Goal: Check status: Check status

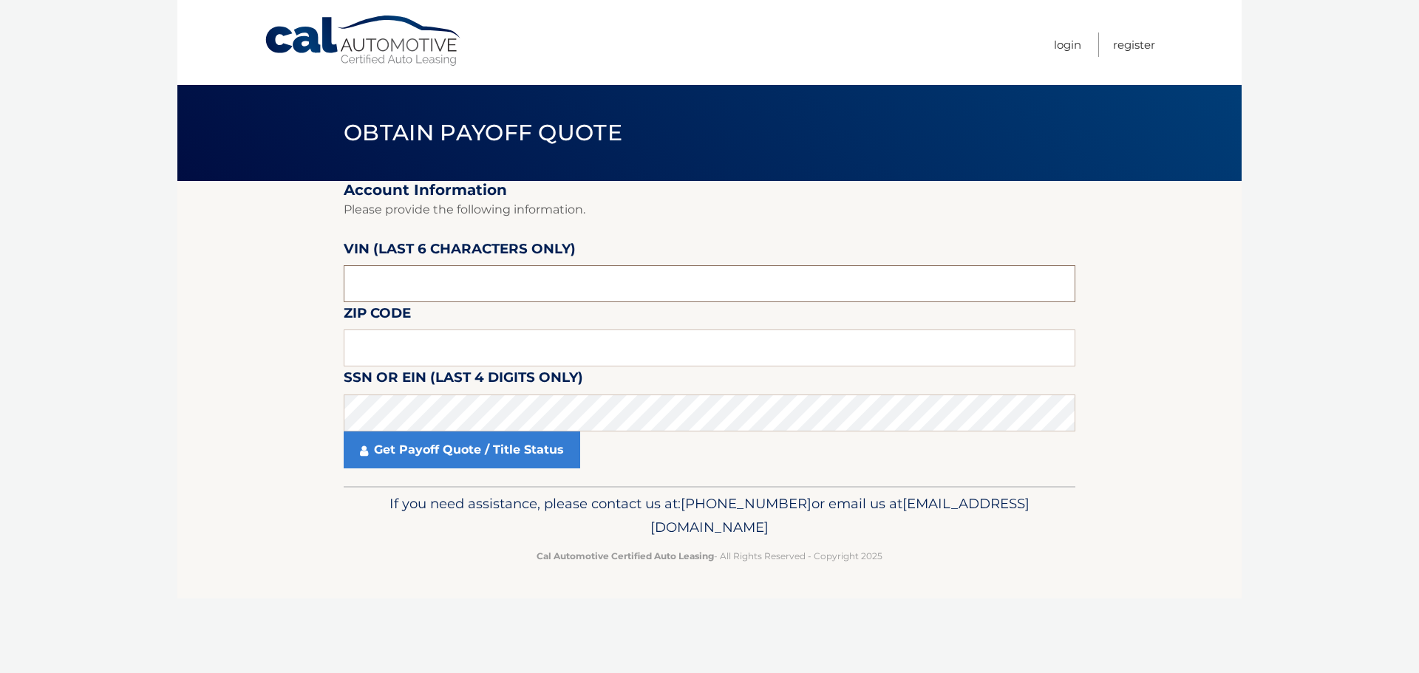
click at [432, 282] on input "text" at bounding box center [710, 283] width 732 height 37
drag, startPoint x: 432, startPoint y: 282, endPoint x: 282, endPoint y: 288, distance: 149.4
click at [286, 289] on section "Account Information Please provide the following information. VIN (last 6 chara…" at bounding box center [709, 333] width 1064 height 305
type input "208916"
click at [432, 354] on input "text" at bounding box center [710, 348] width 732 height 37
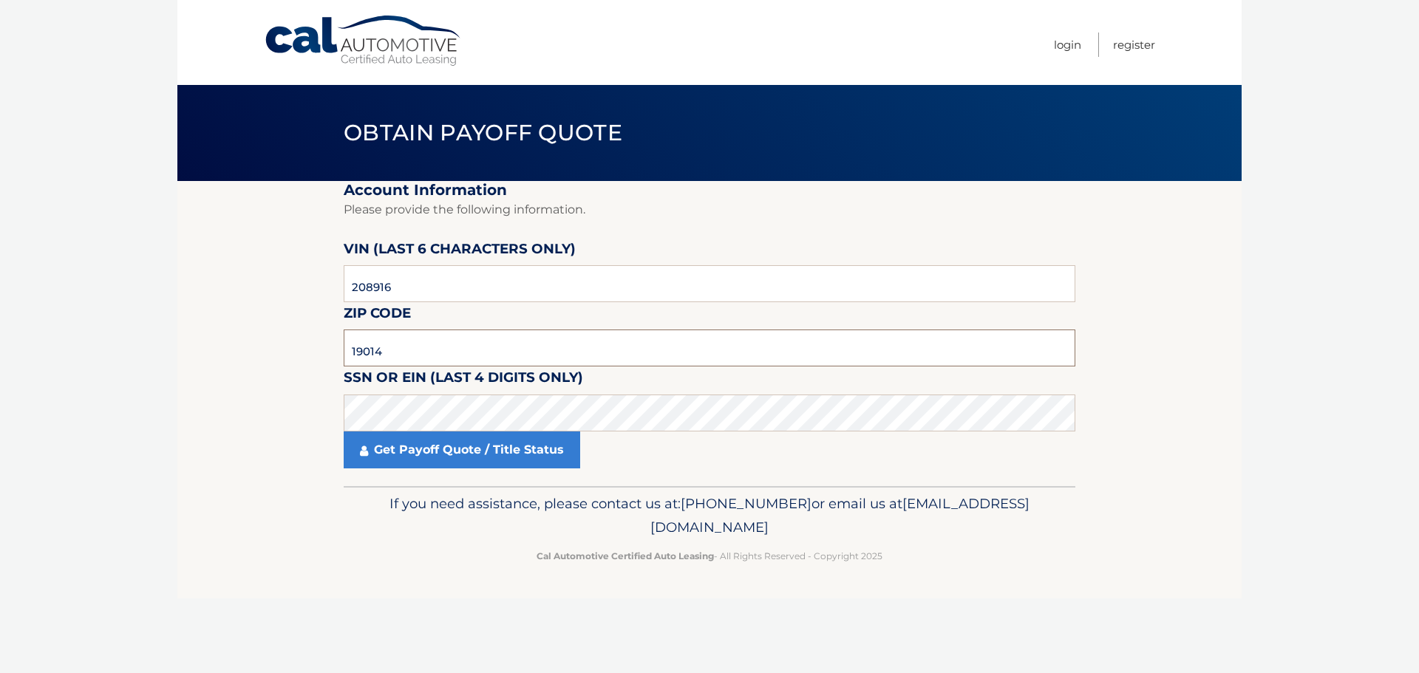
type input "19014"
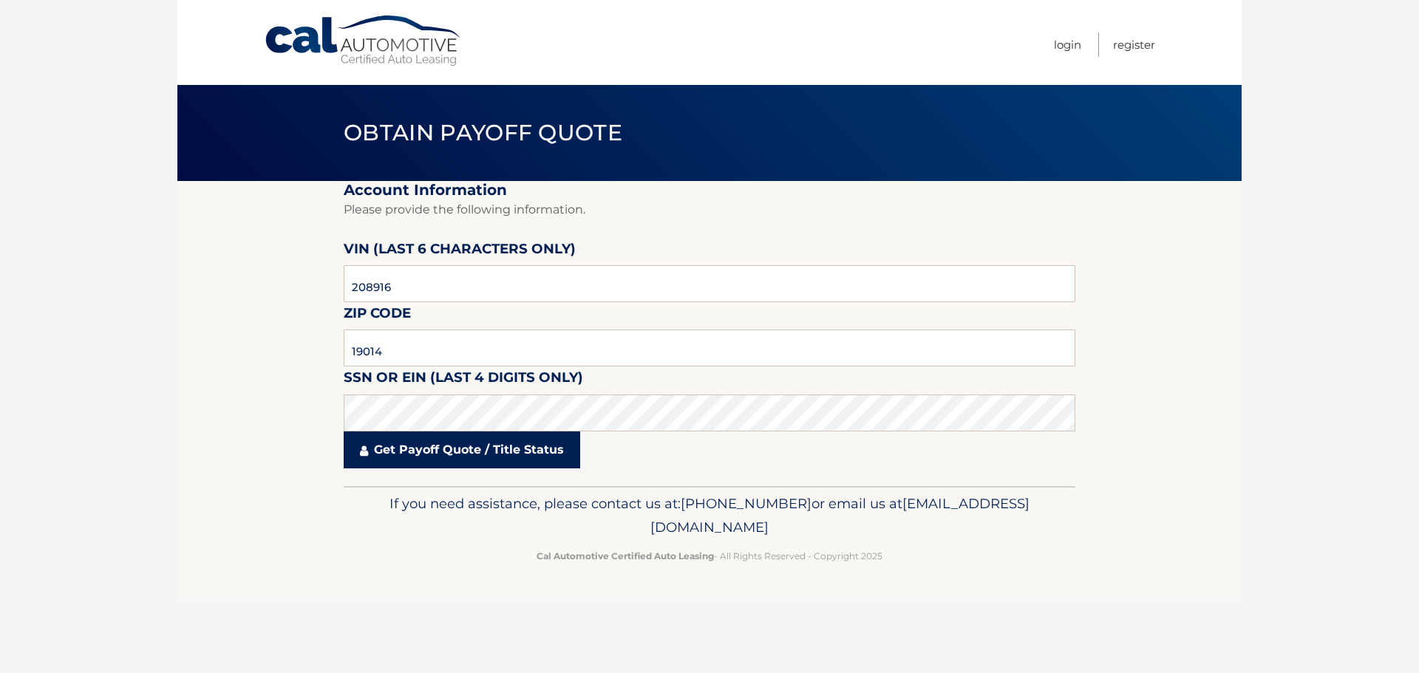
click at [458, 448] on link "Get Payoff Quote / Title Status" at bounding box center [462, 450] width 237 height 37
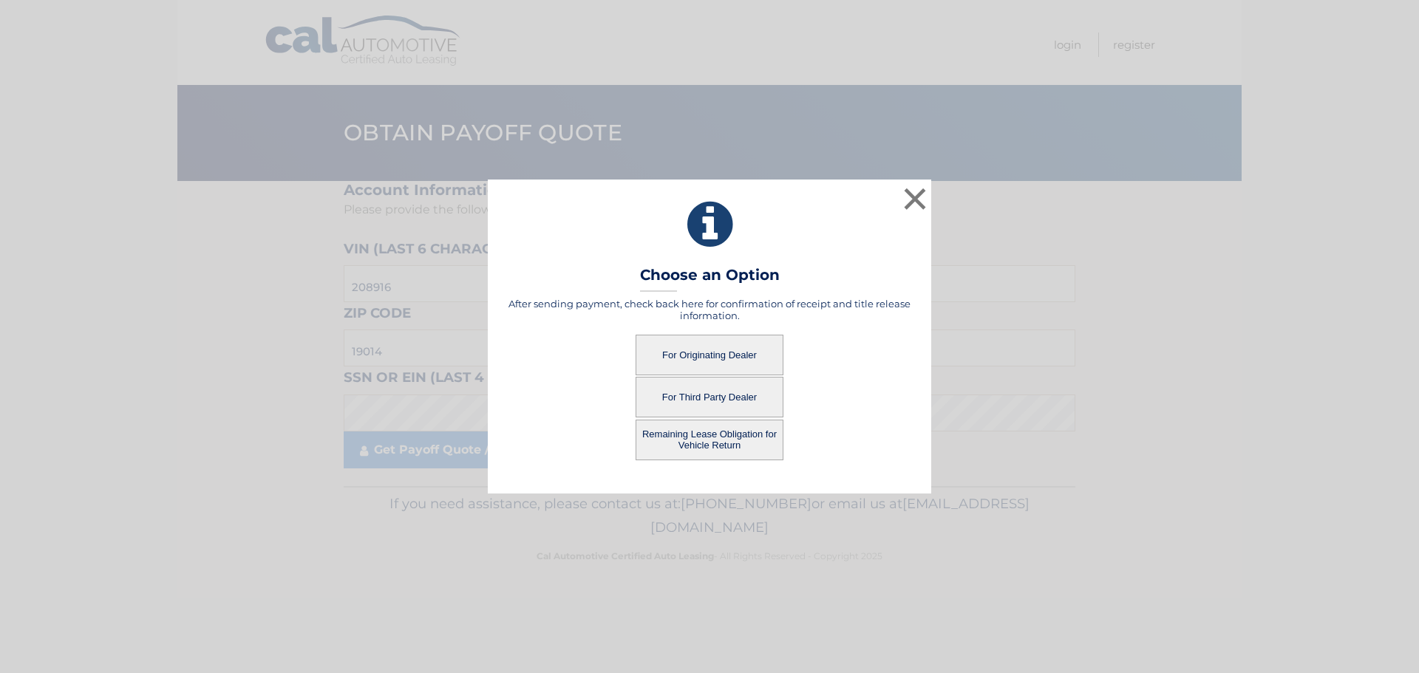
click at [702, 356] on button "For Originating Dealer" at bounding box center [710, 355] width 148 height 41
click at [711, 435] on button "Remaining Lease Obligation for Vehicle Return" at bounding box center [710, 440] width 148 height 41
click at [698, 347] on button "For Originating Dealer" at bounding box center [710, 355] width 148 height 41
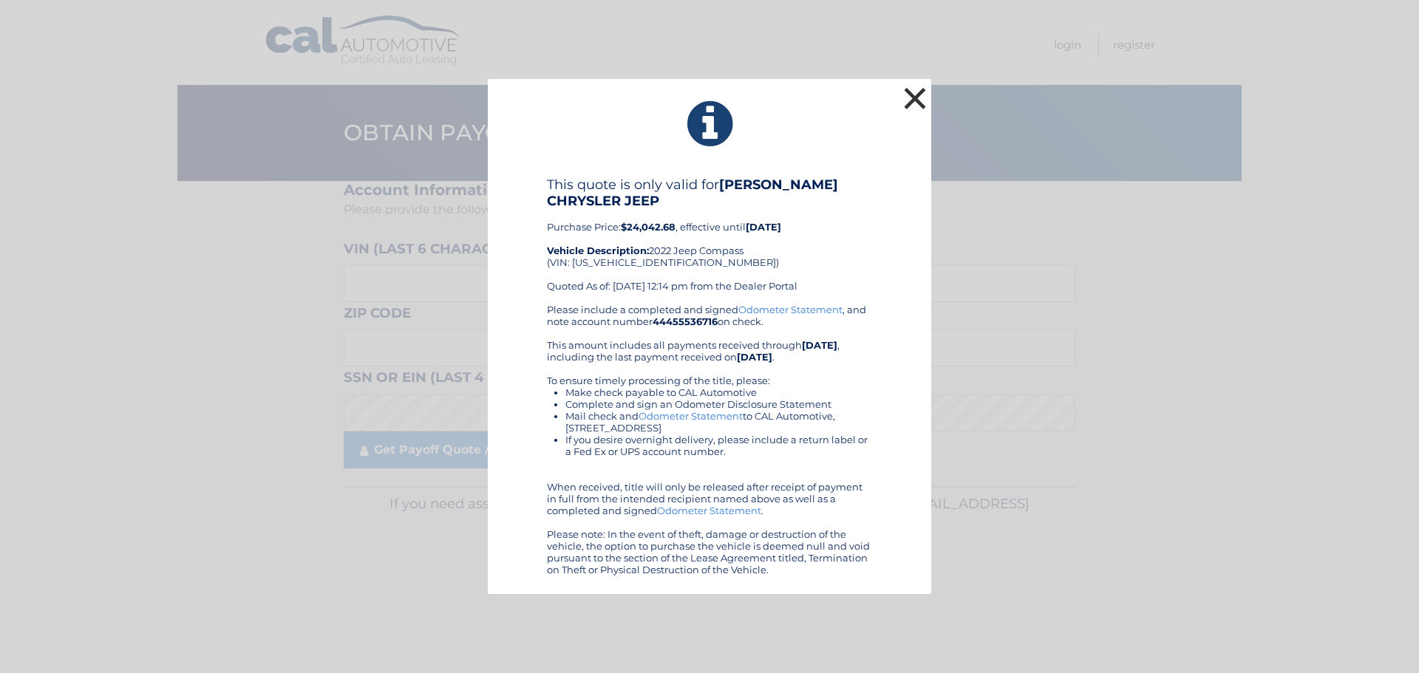
click at [926, 98] on button "×" at bounding box center [915, 99] width 30 height 30
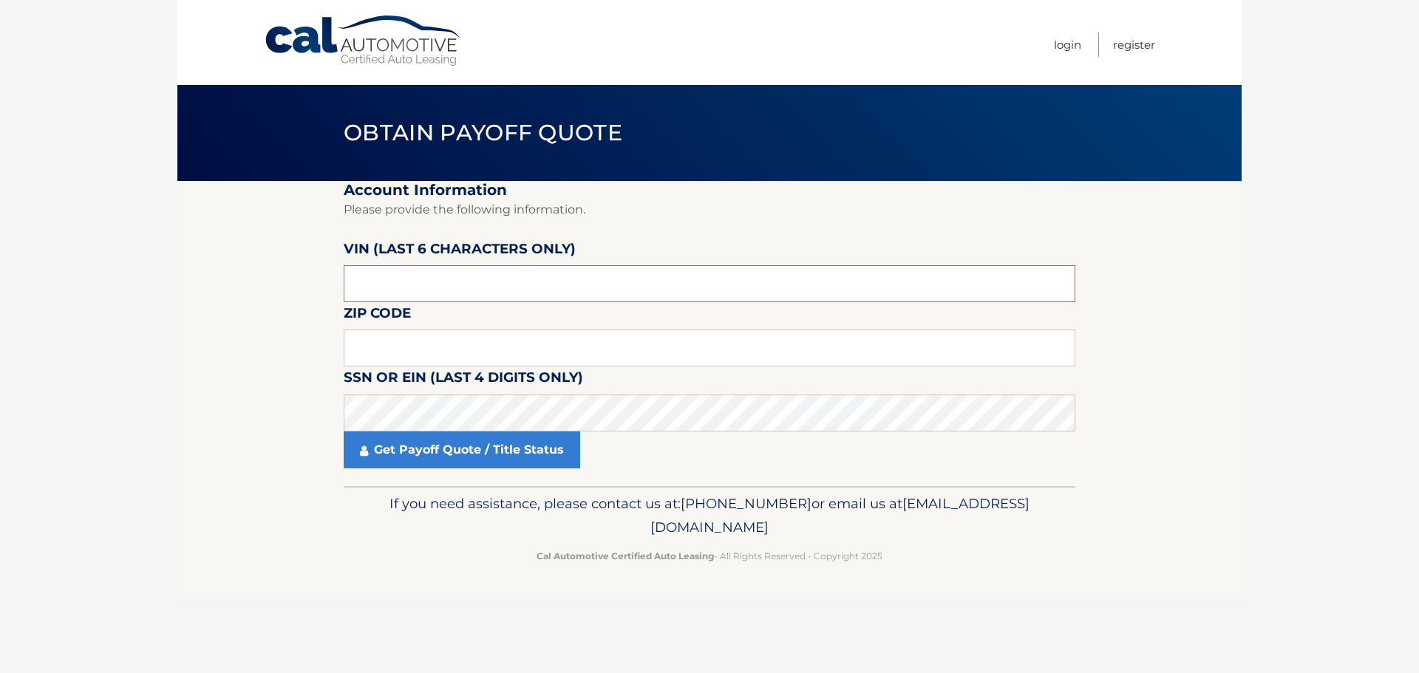
click at [463, 277] on input "text" at bounding box center [710, 283] width 732 height 37
drag, startPoint x: 430, startPoint y: 282, endPoint x: 287, endPoint y: 295, distance: 144.0
click at [294, 296] on section "Account Information Please provide the following information. [PERSON_NAME] (la…" at bounding box center [709, 333] width 1064 height 305
type input "208916"
click at [363, 351] on input "text" at bounding box center [710, 348] width 732 height 37
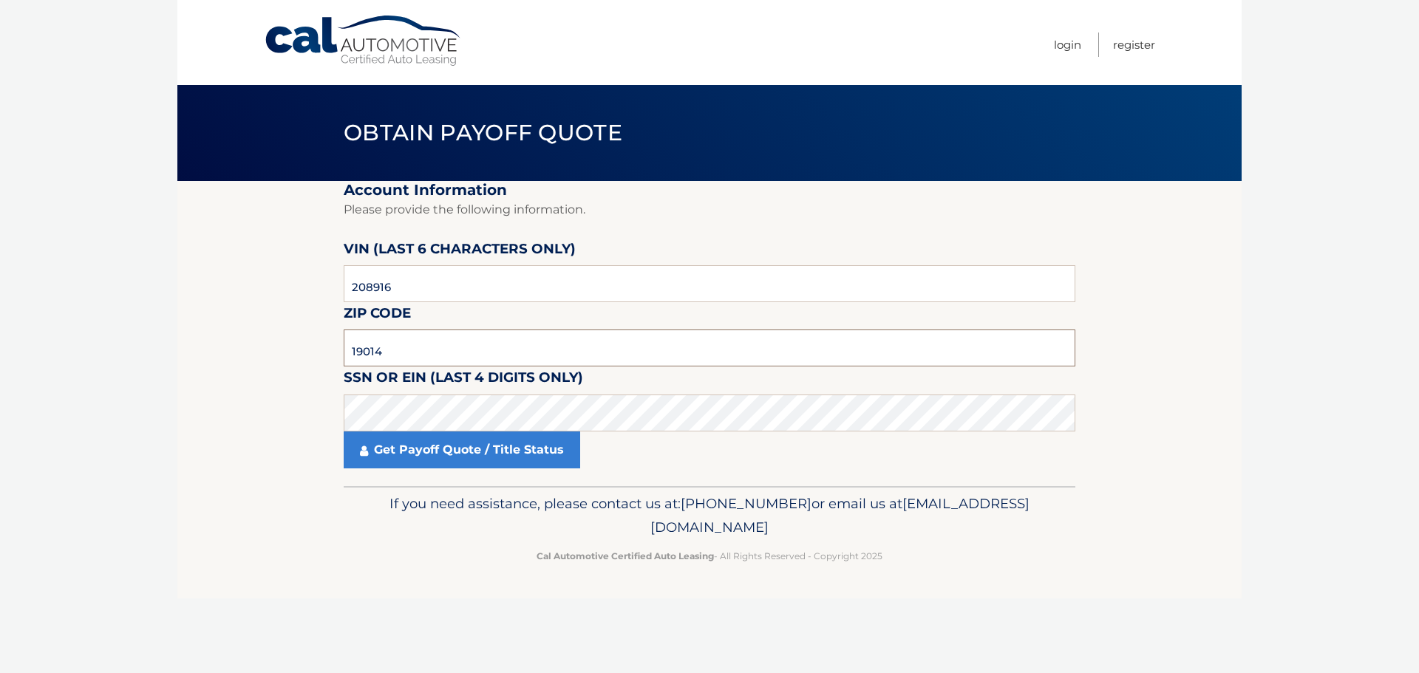
type input "19014"
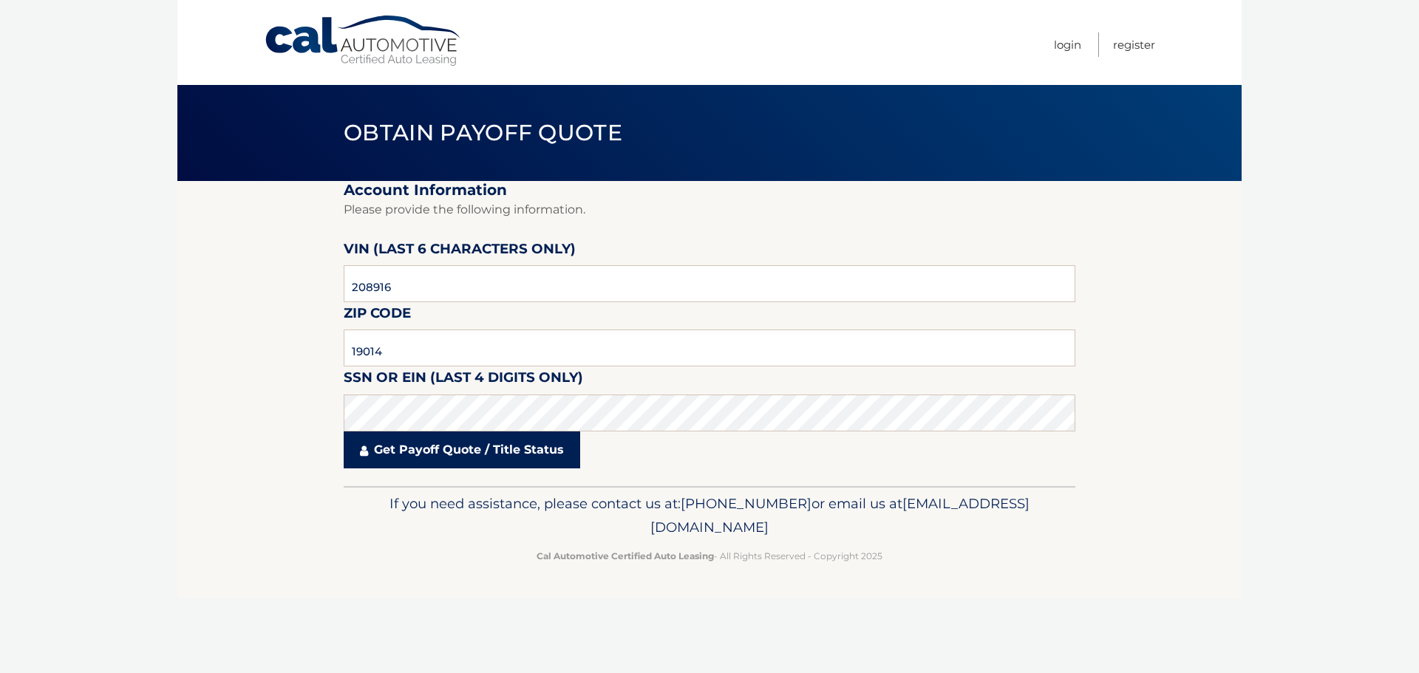
click at [419, 454] on link "Get Payoff Quote / Title Status" at bounding box center [462, 450] width 237 height 37
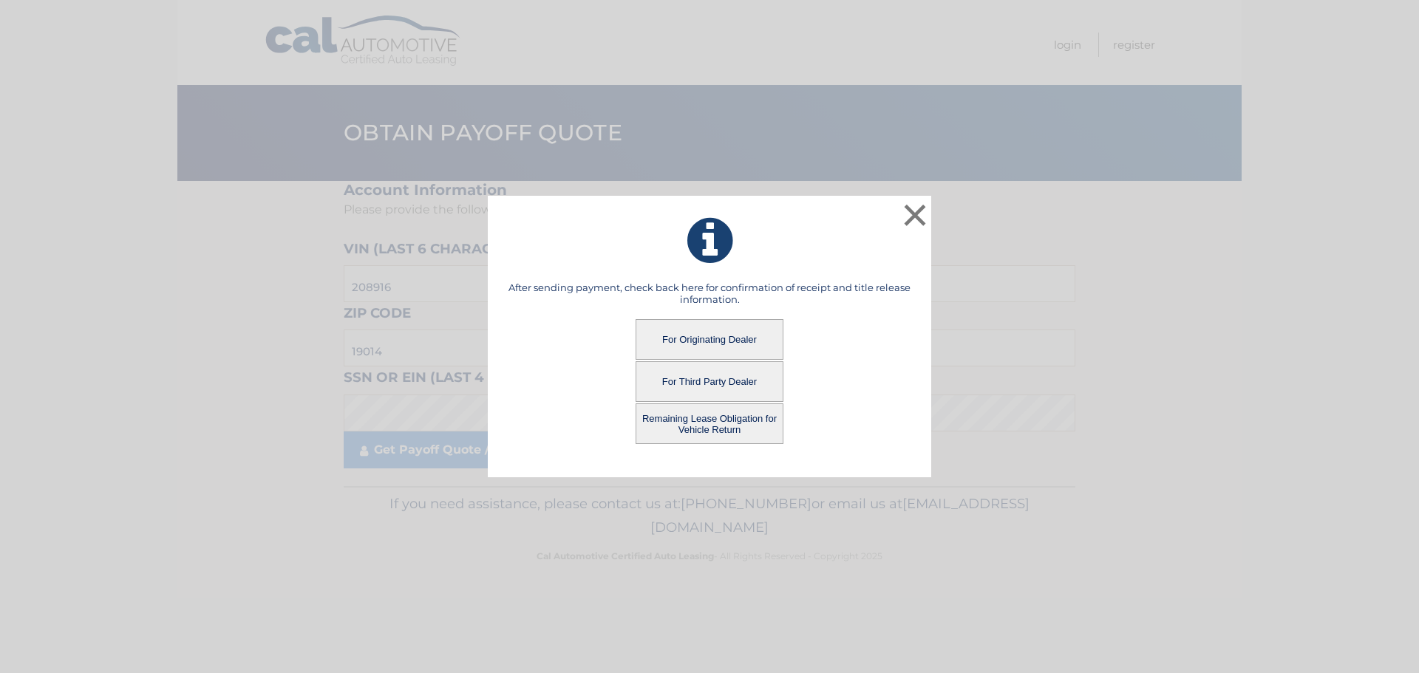
click at [685, 421] on button "Remaining Lease Obligation for Vehicle Return" at bounding box center [710, 424] width 148 height 41
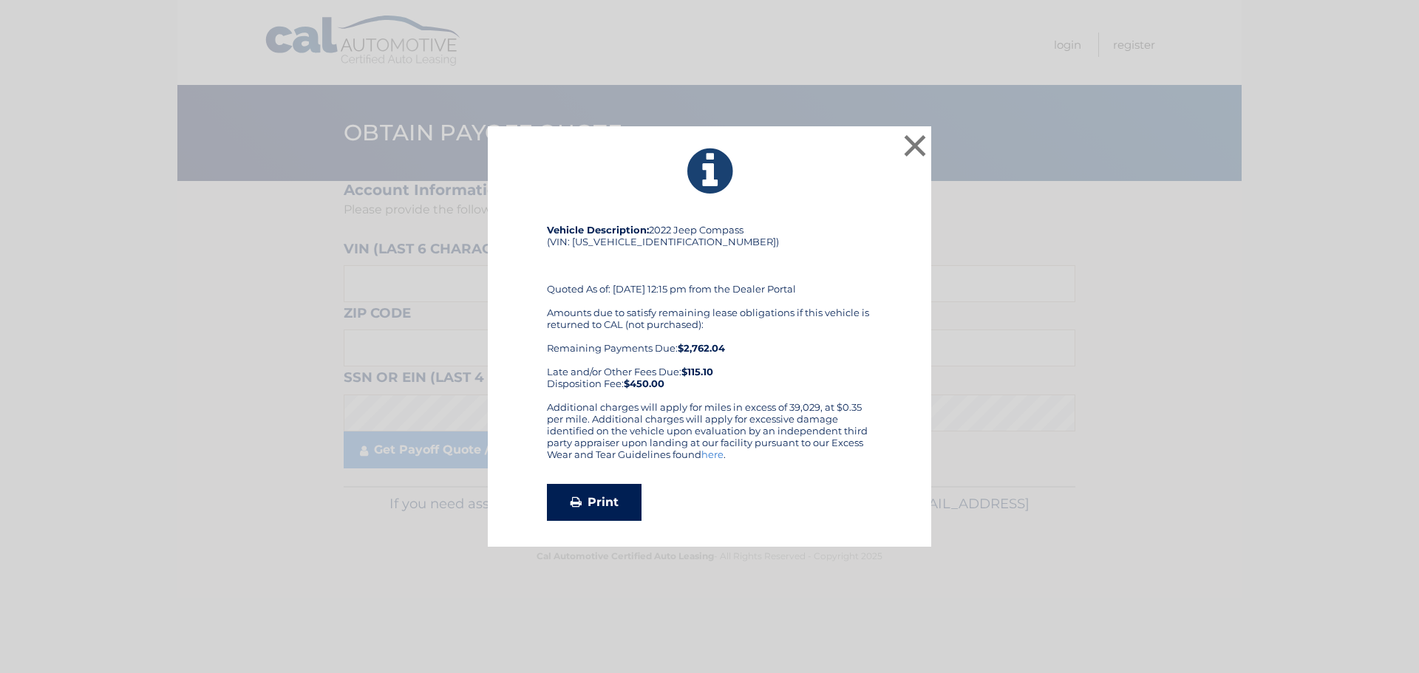
click at [588, 492] on link "Print" at bounding box center [594, 502] width 95 height 37
click at [910, 140] on button "×" at bounding box center [915, 146] width 30 height 30
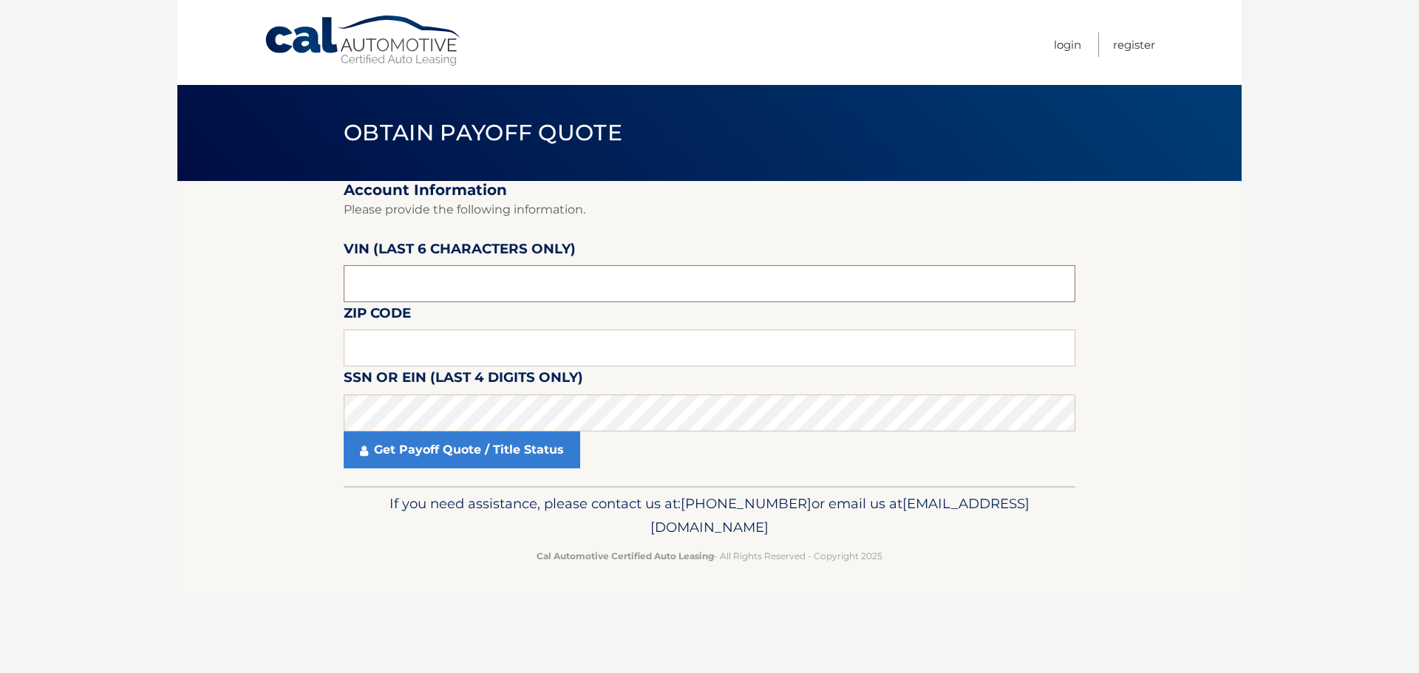
drag, startPoint x: 574, startPoint y: 283, endPoint x: 153, endPoint y: 283, distance: 421.4
click at [154, 285] on body "Cal Automotive Menu Login Register Obtain Payoff Quote" at bounding box center [709, 336] width 1419 height 673
type input "208916"
click at [516, 353] on input "text" at bounding box center [710, 348] width 732 height 37
type input "19014"
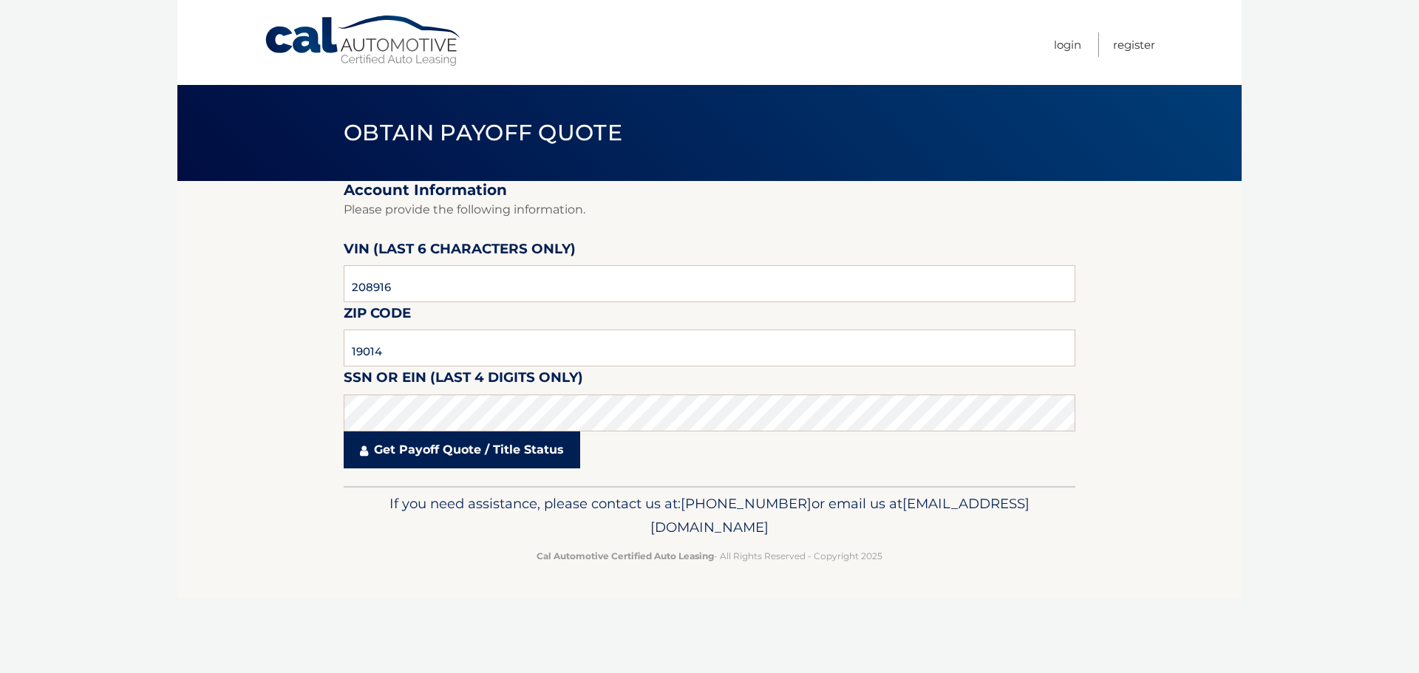
click at [489, 458] on link "Get Payoff Quote / Title Status" at bounding box center [462, 450] width 237 height 37
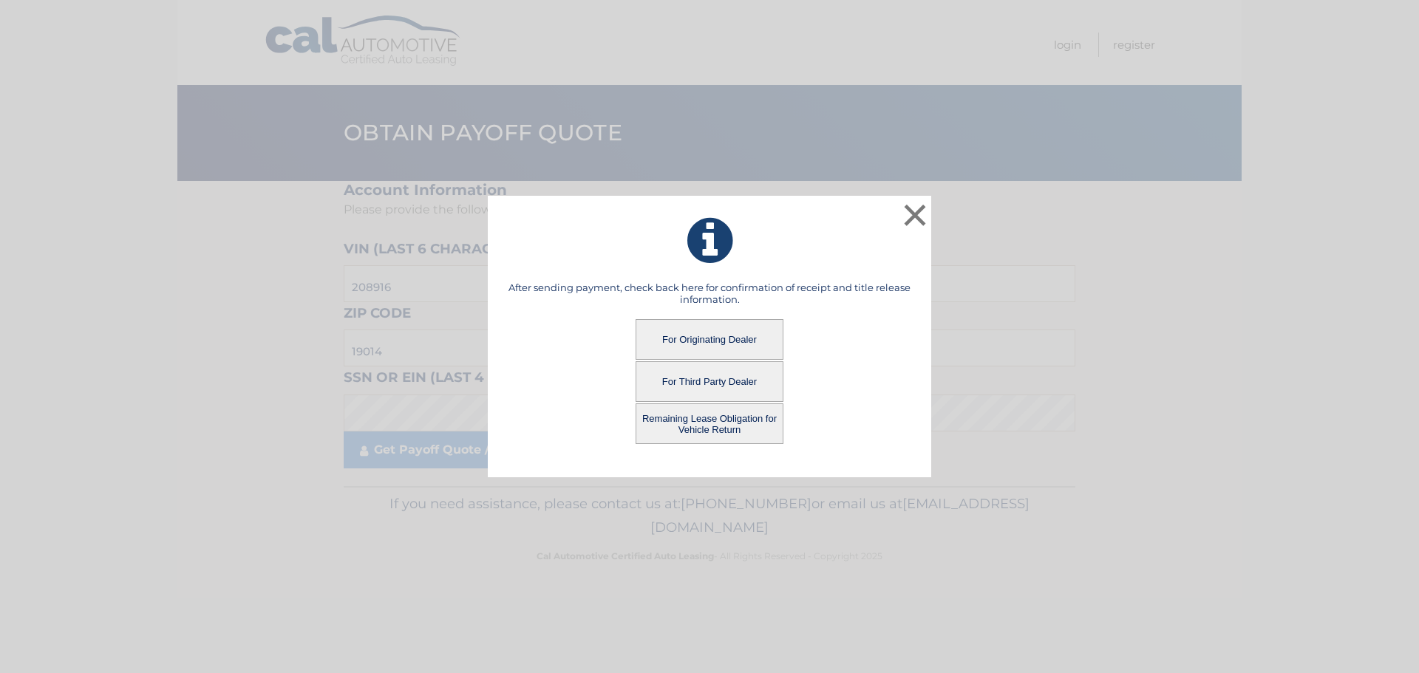
click at [693, 330] on button "For Originating Dealer" at bounding box center [710, 339] width 148 height 41
click at [696, 335] on button "For Originating Dealer" at bounding box center [710, 339] width 148 height 41
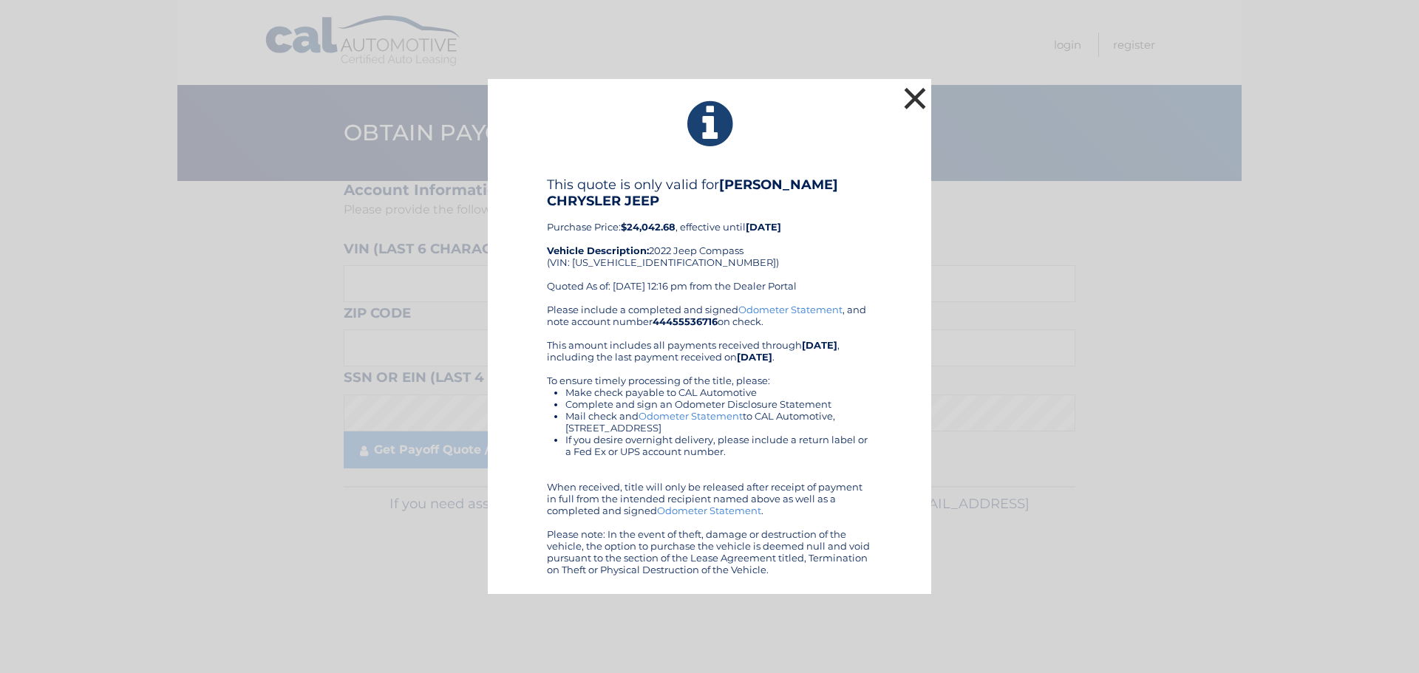
click at [923, 96] on button "×" at bounding box center [915, 99] width 30 height 30
